Goal: Transaction & Acquisition: Purchase product/service

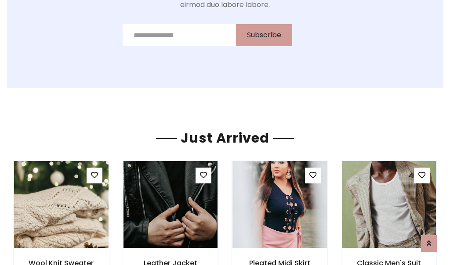
scroll to position [933, 0]
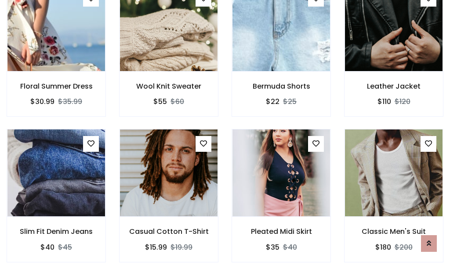
click at [225, 133] on div "Pleated Midi Skirt $35 $40" at bounding box center [281, 201] width 112 height 145
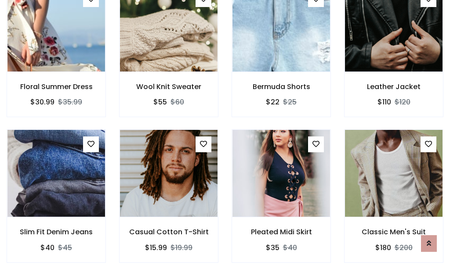
click at [225, 133] on div "Pleated Midi Skirt $35 $40" at bounding box center [281, 202] width 112 height 145
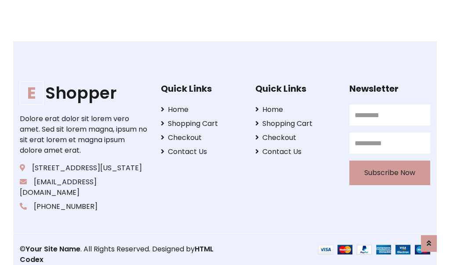
scroll to position [1672, 0]
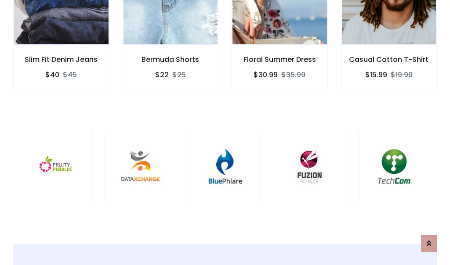
click at [225, 132] on div at bounding box center [225, 167] width 72 height 72
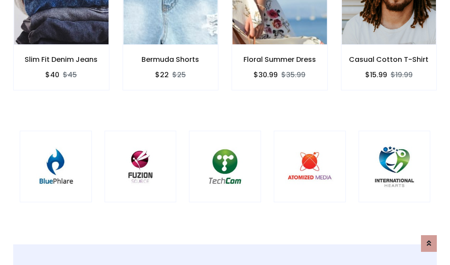
click at [225, 133] on div at bounding box center [225, 167] width 72 height 72
click at [225, 132] on div at bounding box center [225, 167] width 72 height 72
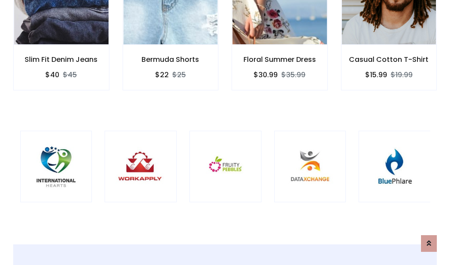
scroll to position [0, 0]
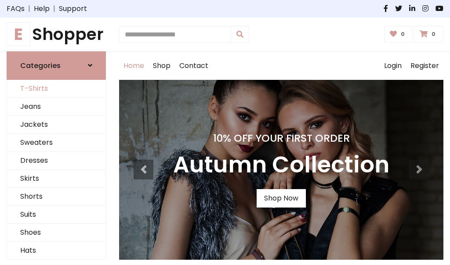
click at [56, 89] on link "T-Shirts" at bounding box center [56, 89] width 98 height 18
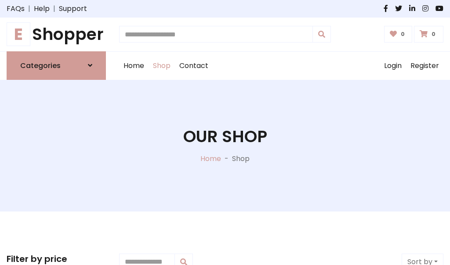
scroll to position [352, 0]
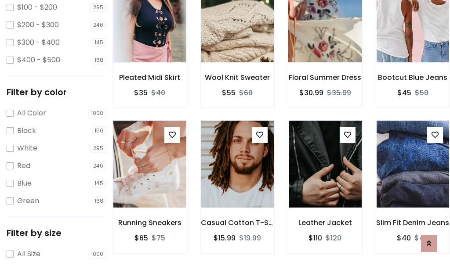
scroll to position [0, 0]
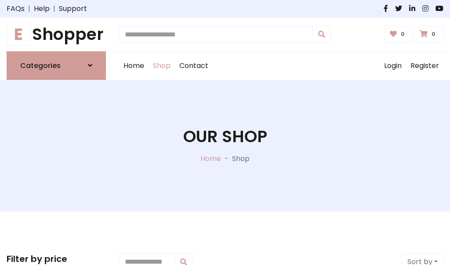
click at [56, 34] on h1 "E Shopper" at bounding box center [56, 35] width 99 height 20
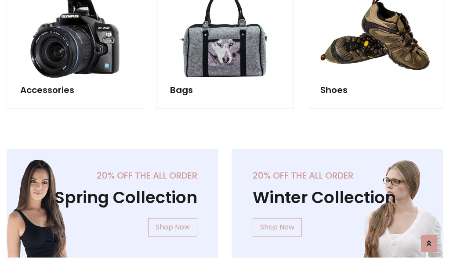
scroll to position [853, 0]
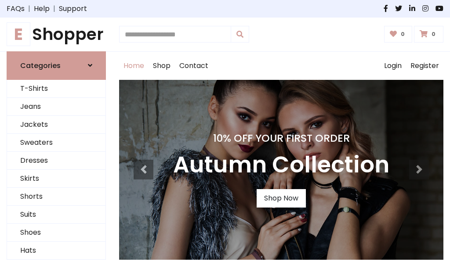
scroll to position [288, 0]
